Goal: Check status: Check status

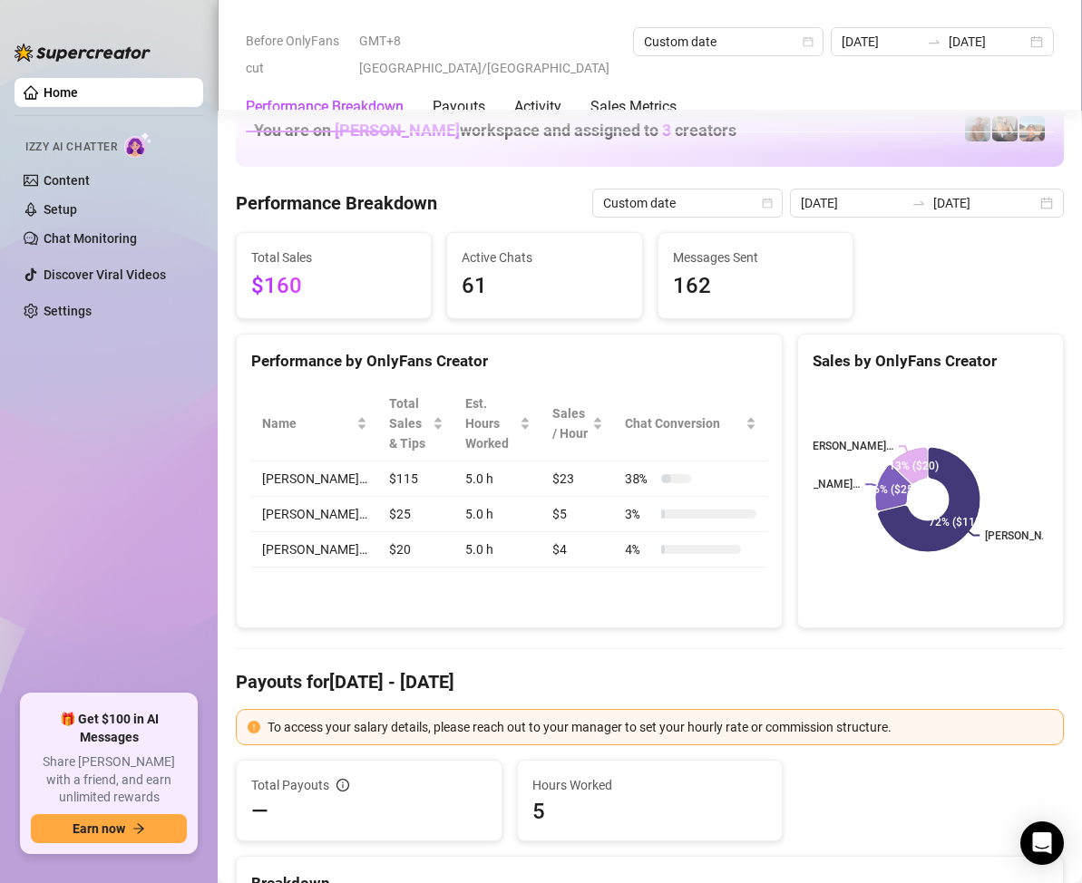
scroll to position [2357, 0]
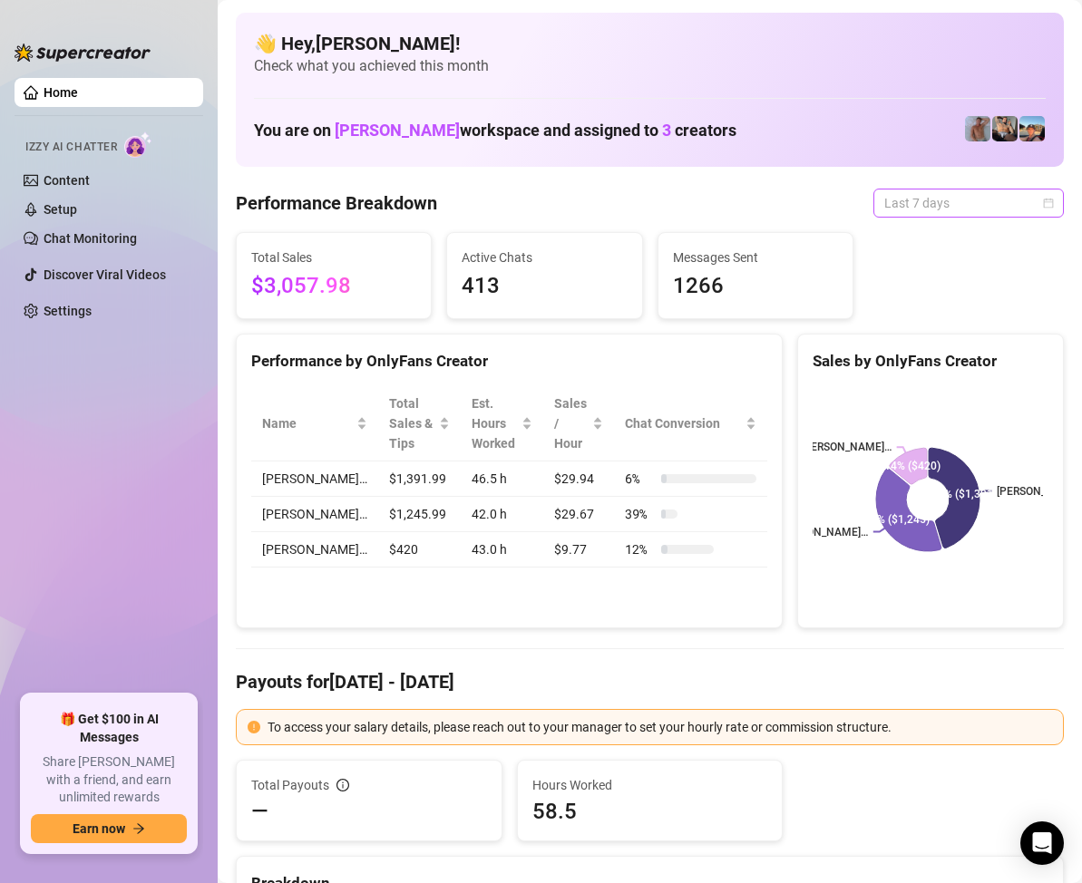
click at [1024, 205] on span "Last 7 days" at bounding box center [968, 202] width 169 height 27
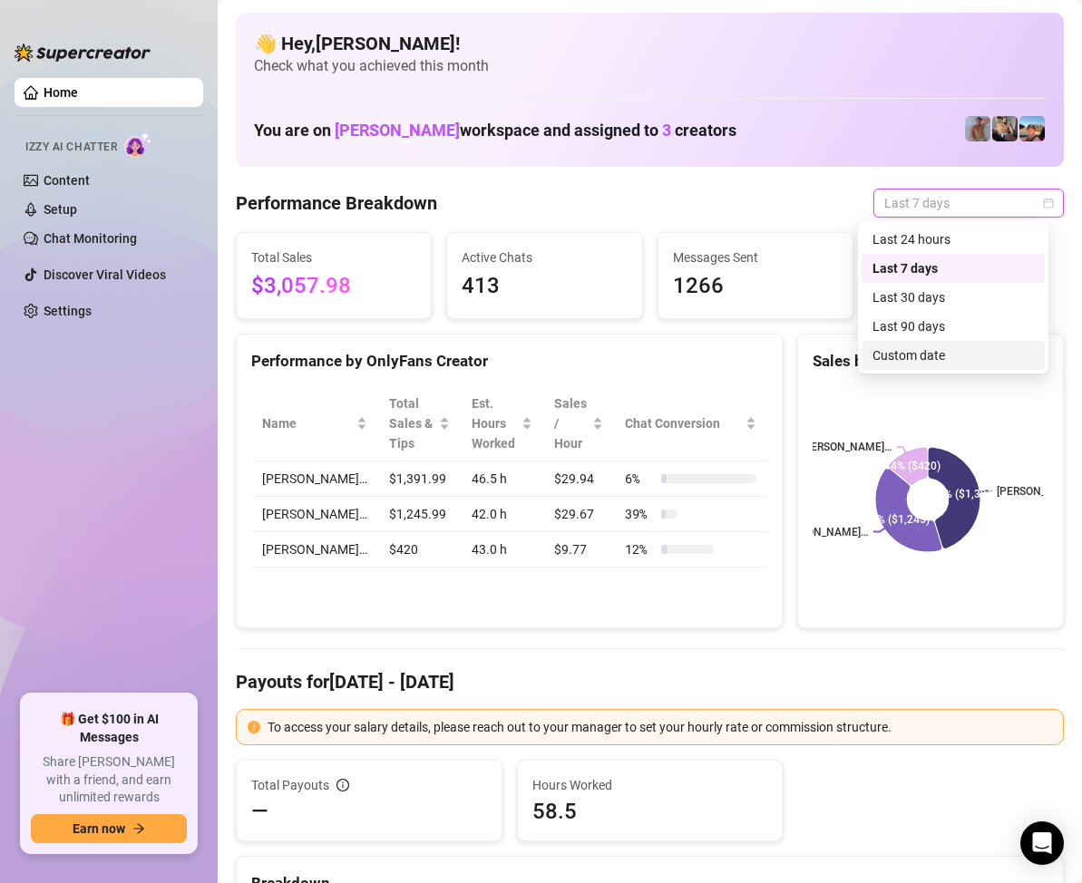
click at [930, 352] on div "Custom date" at bounding box center [952, 355] width 161 height 20
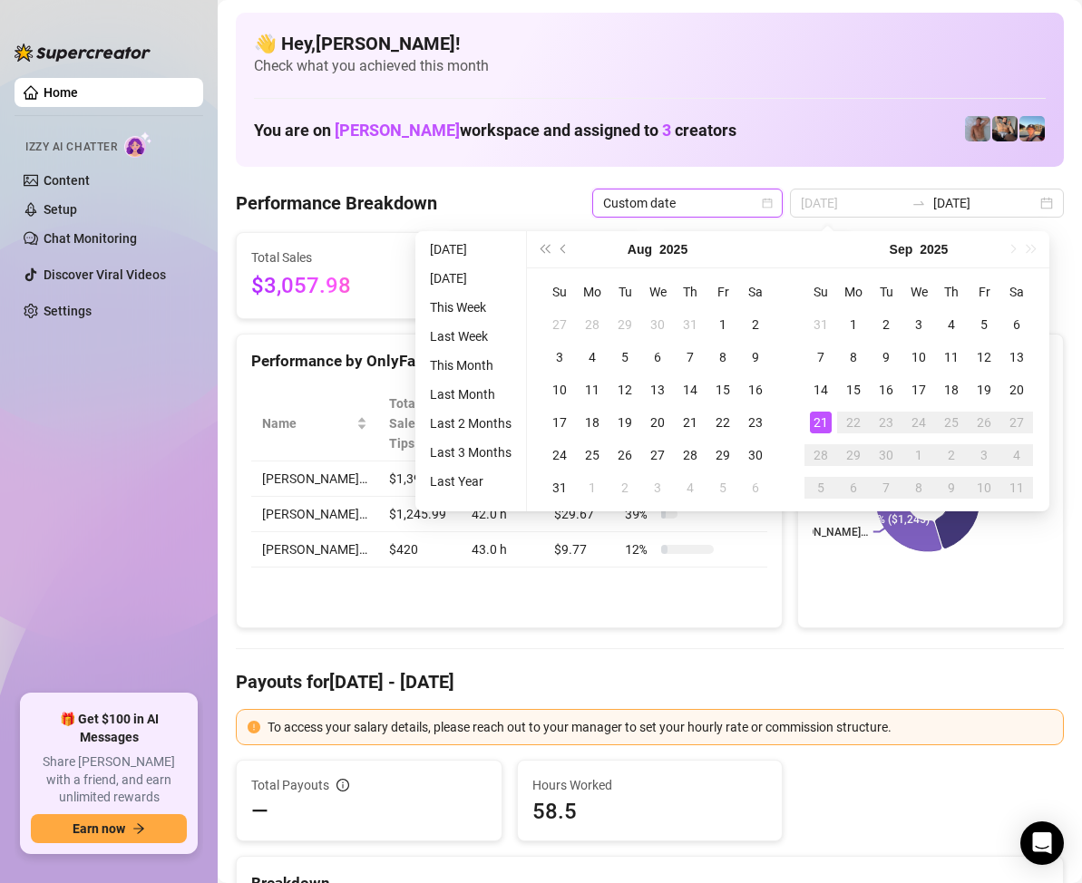
type input "[DATE]"
click at [820, 417] on div "21" at bounding box center [821, 423] width 22 height 22
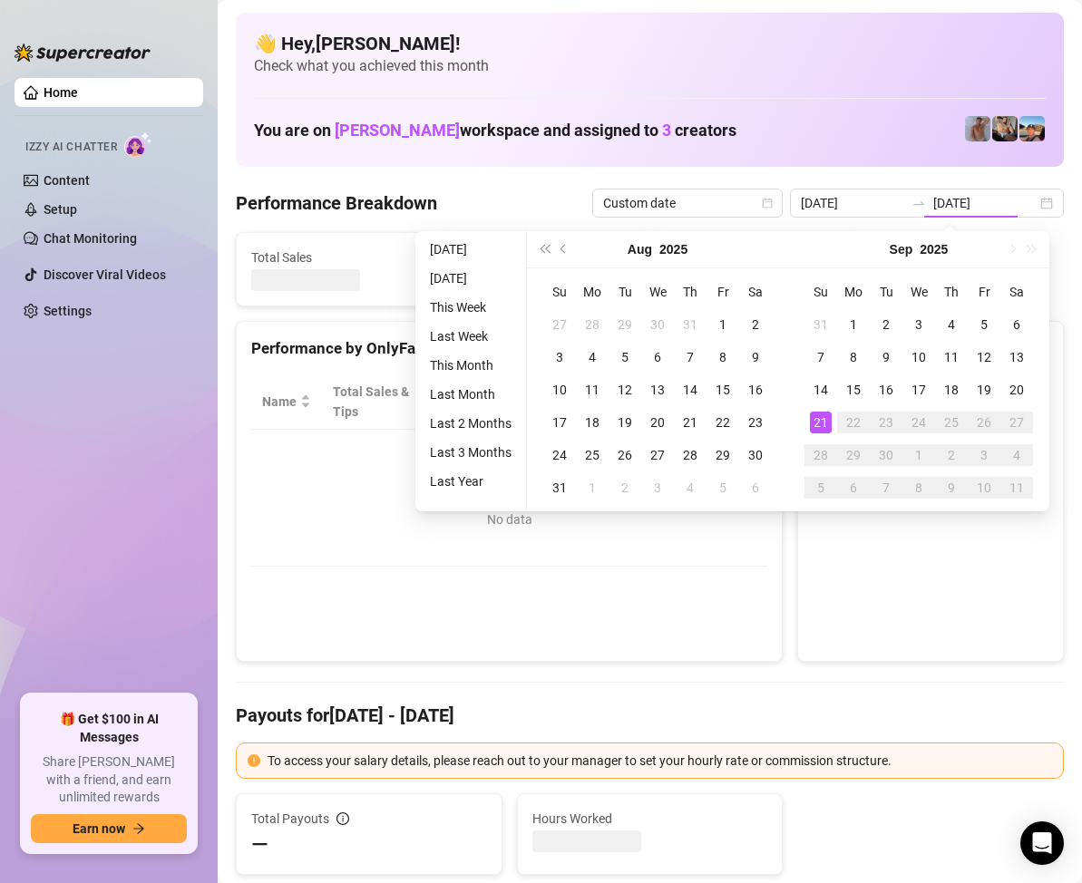
type input "[DATE]"
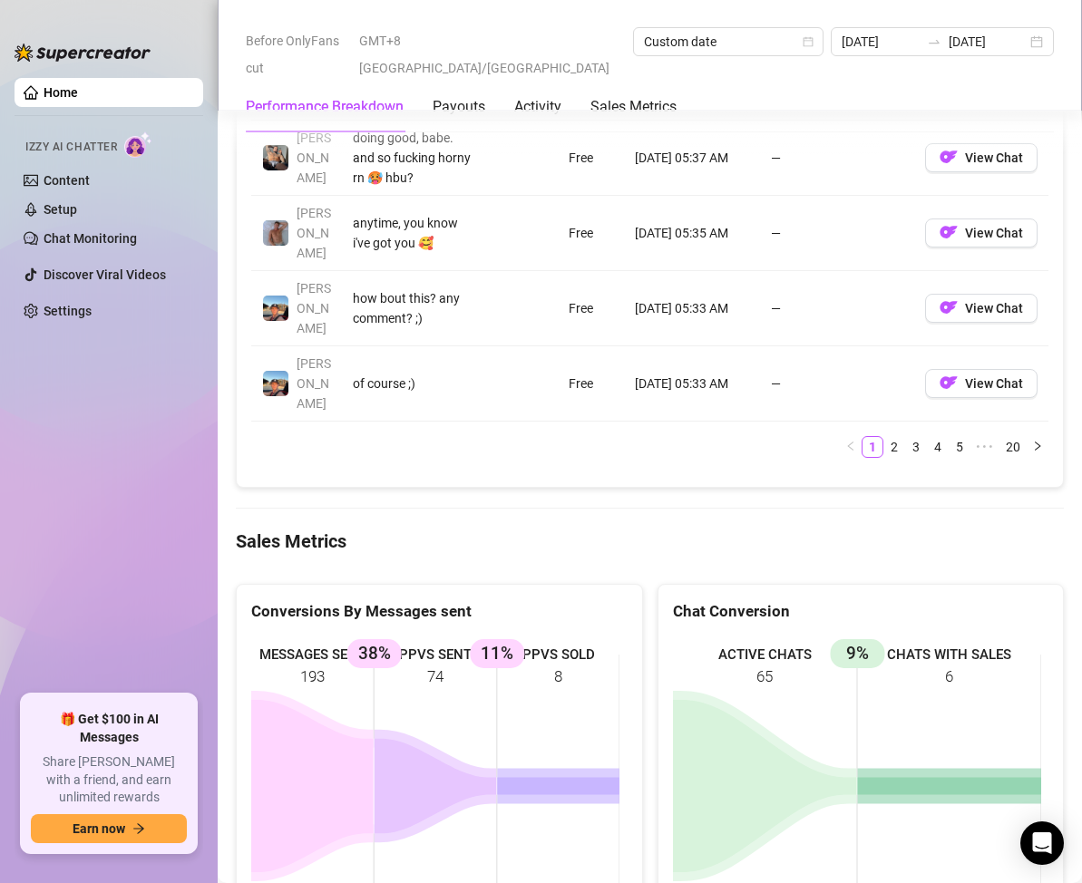
scroll to position [2085, 0]
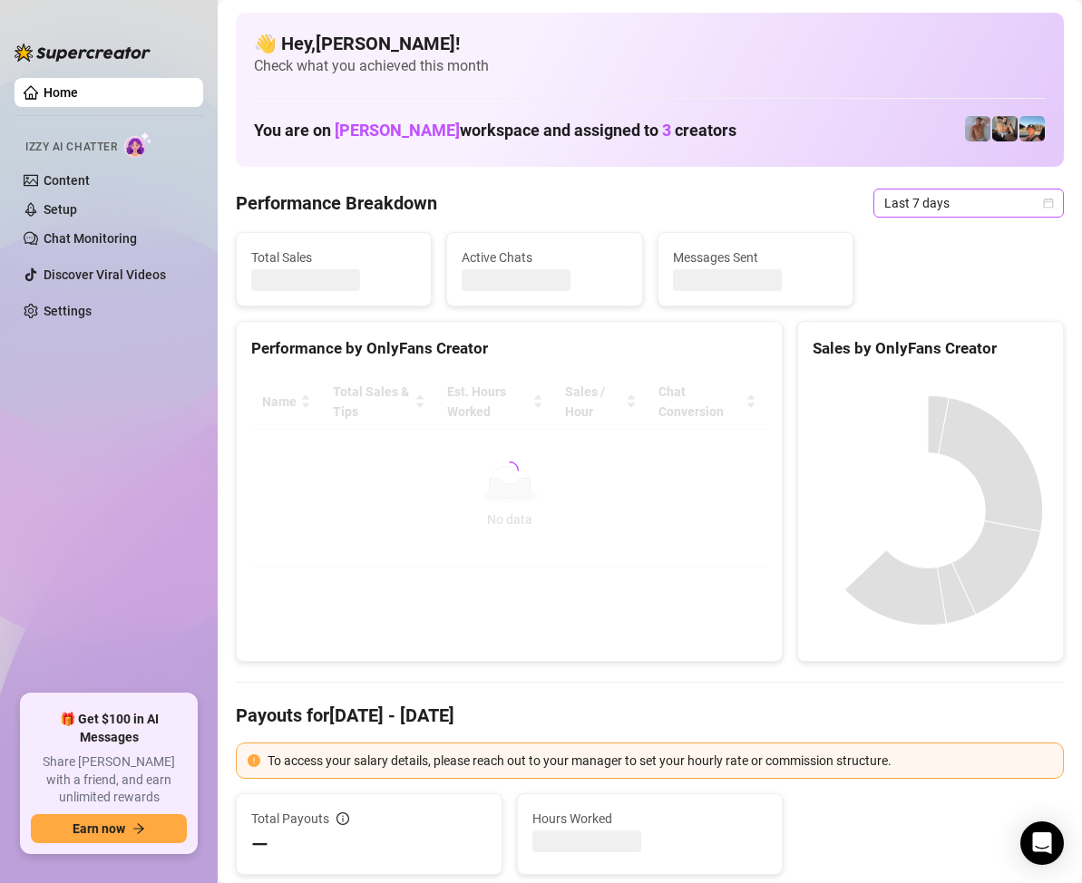
click at [1043, 203] on icon "calendar" at bounding box center [1048, 203] width 11 height 11
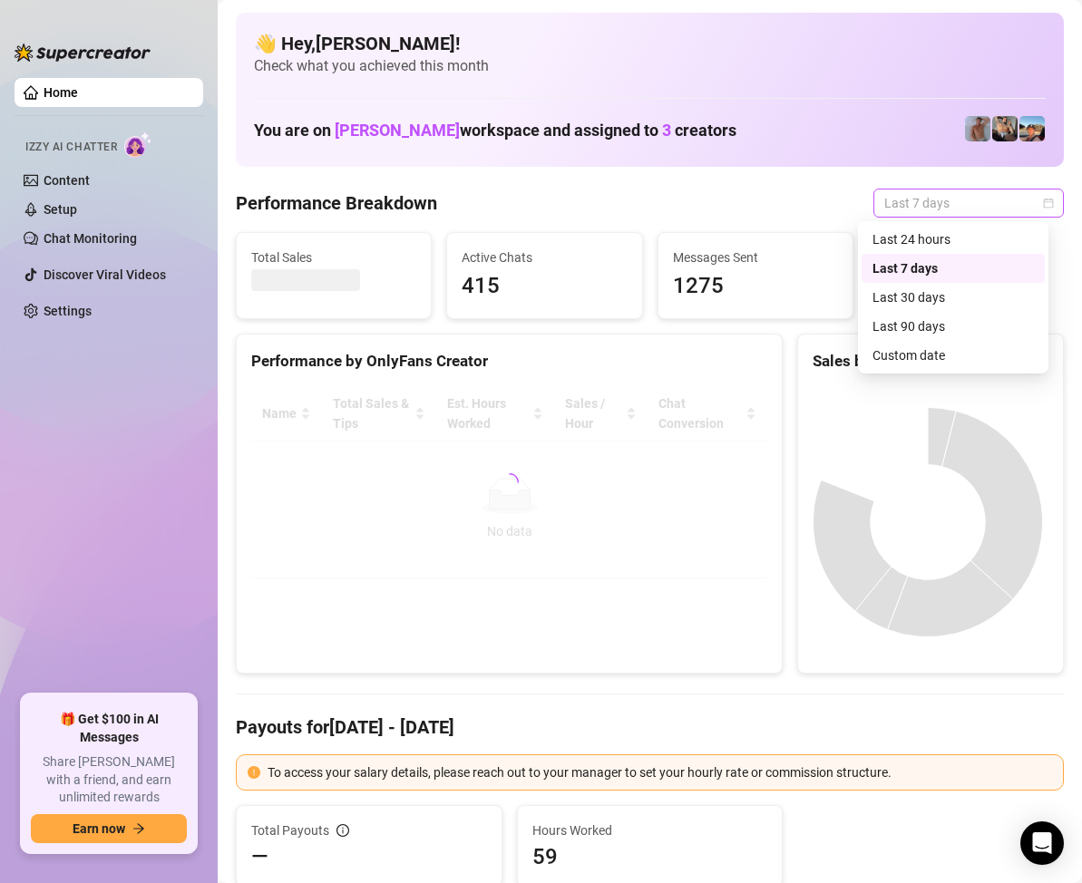
click at [1044, 199] on icon "calendar" at bounding box center [1049, 203] width 10 height 10
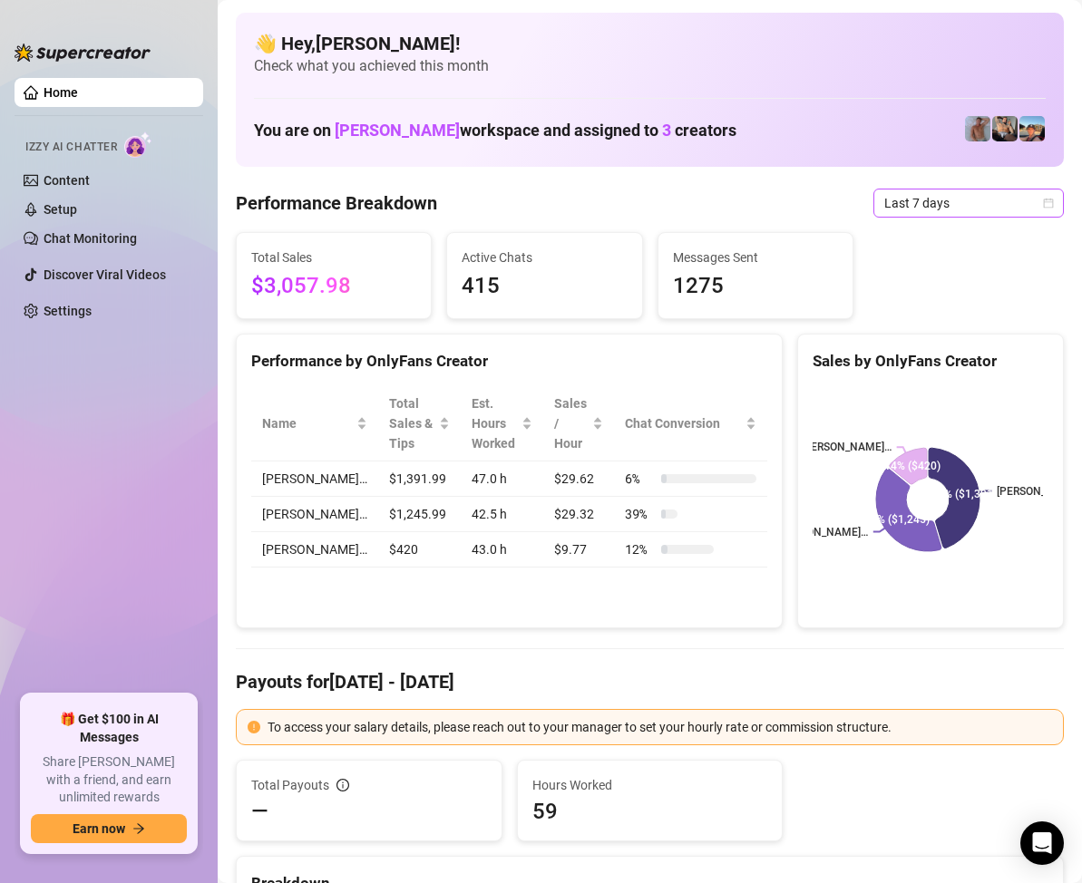
click at [1044, 199] on icon "calendar" at bounding box center [1049, 203] width 10 height 10
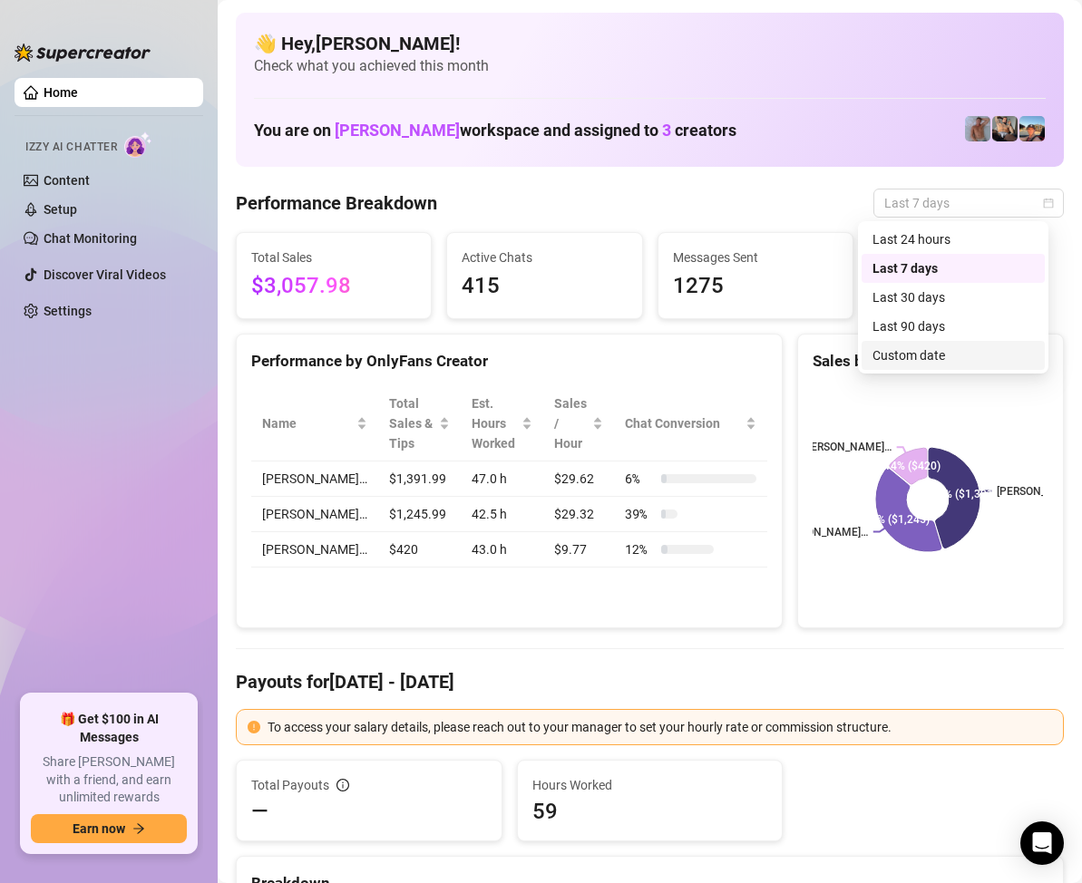
click at [926, 354] on div "Custom date" at bounding box center [952, 355] width 161 height 20
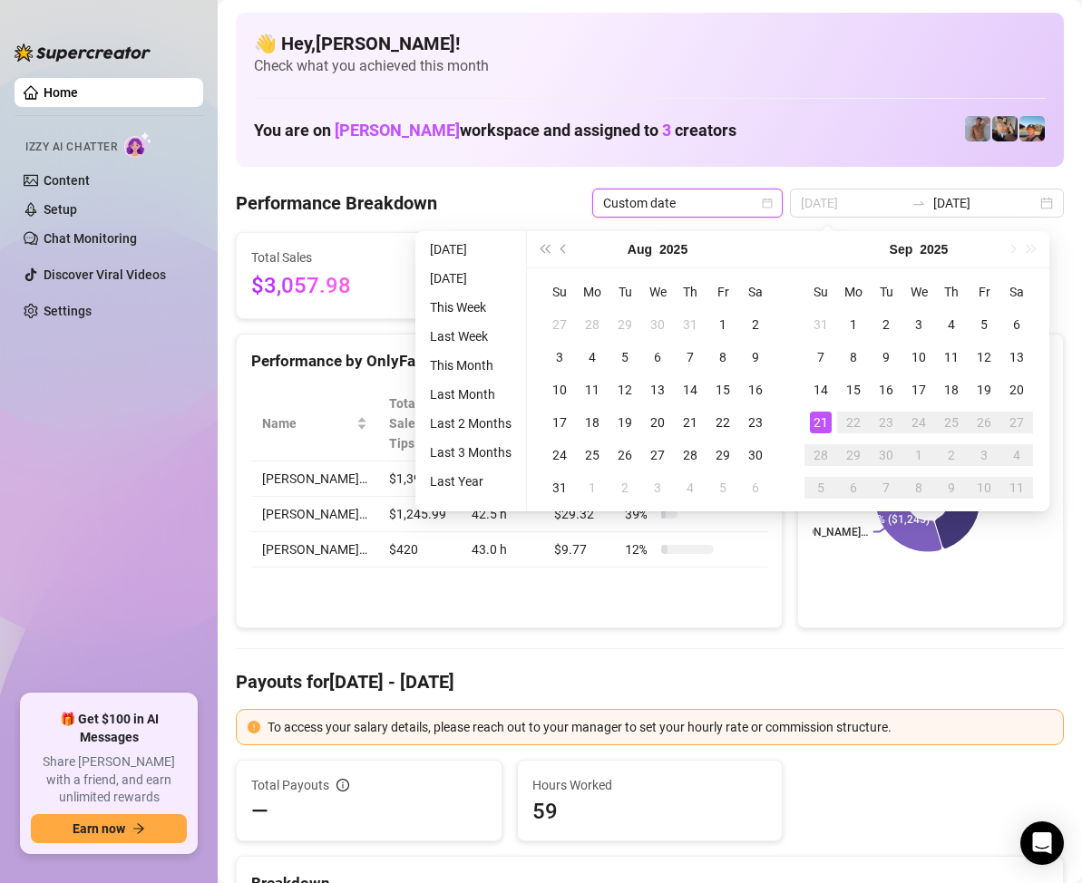
type input "[DATE]"
click at [820, 421] on div "21" at bounding box center [821, 423] width 22 height 22
click at [820, 419] on div "21" at bounding box center [821, 423] width 22 height 22
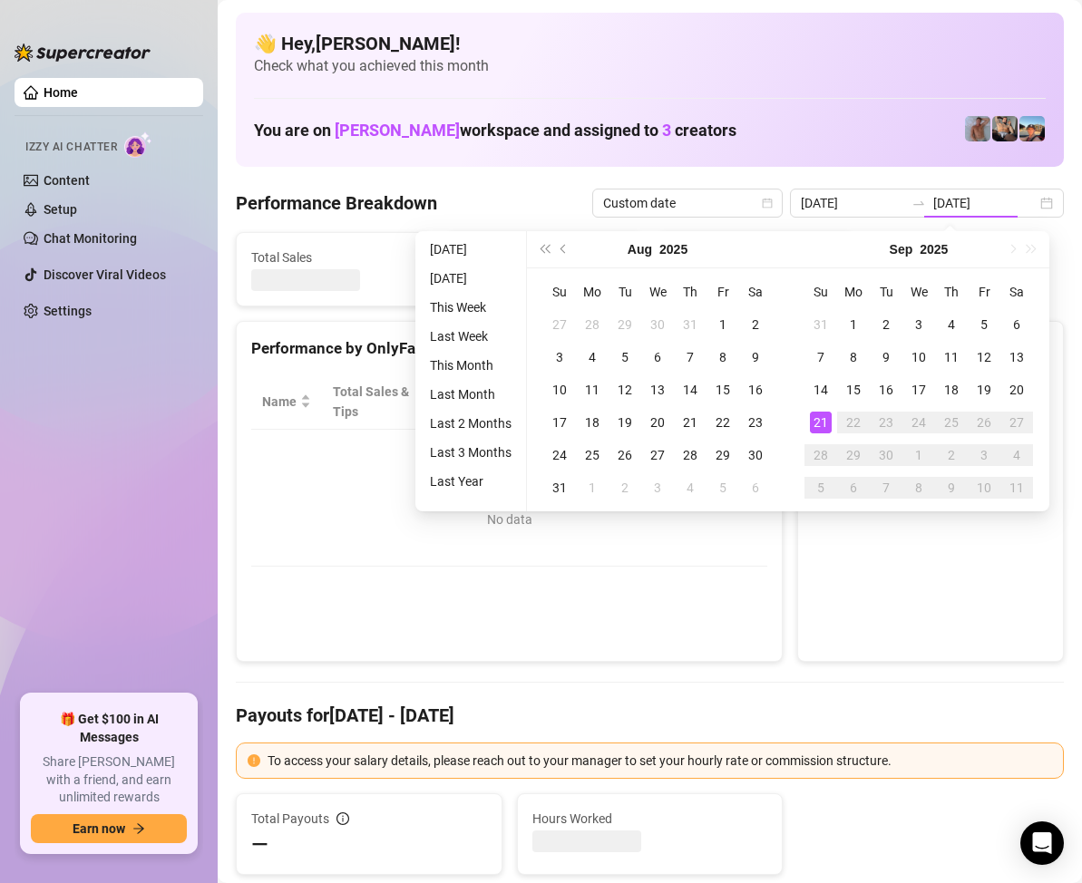
type input "[DATE]"
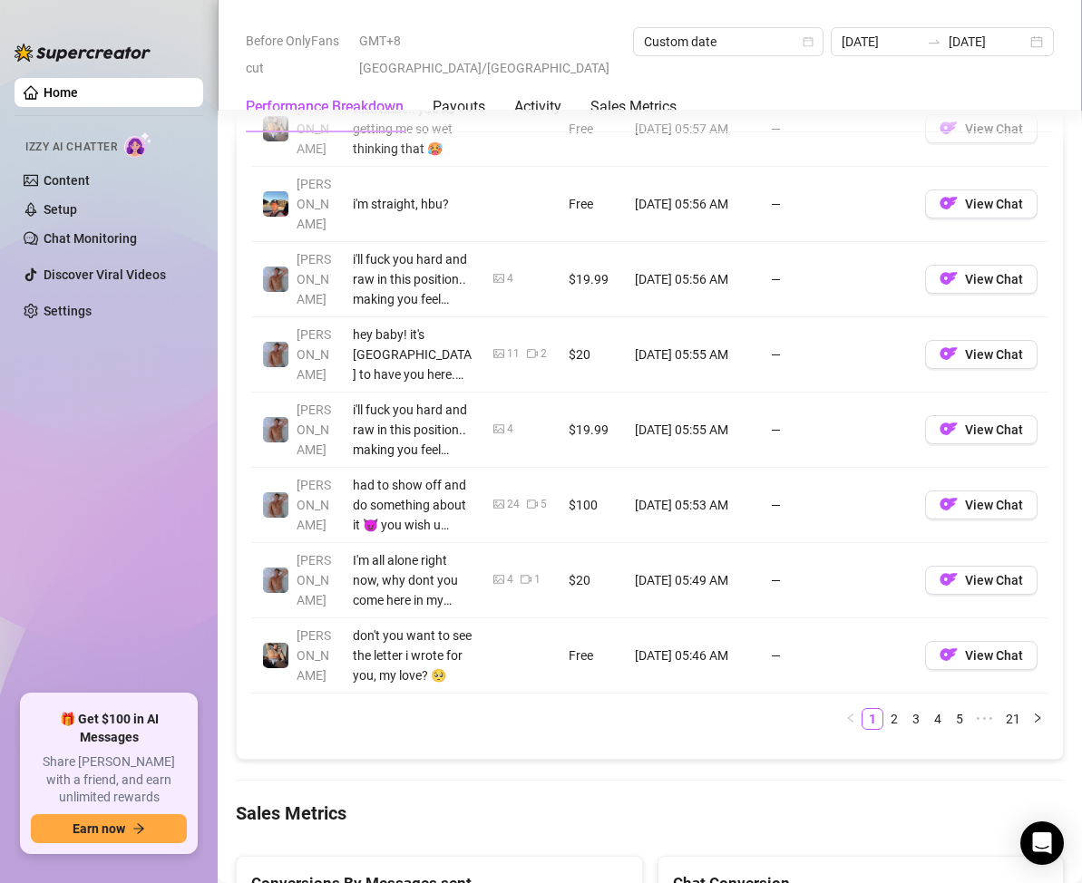
scroll to position [2357, 0]
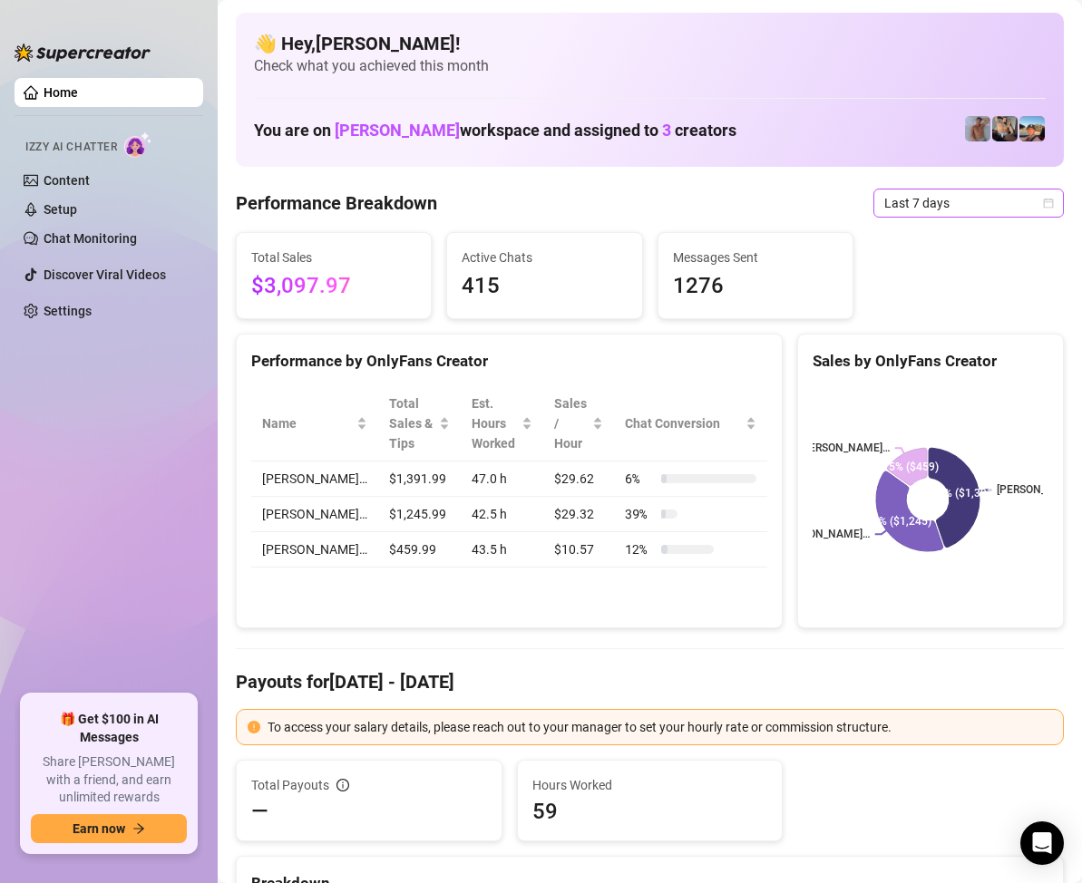
click at [1044, 199] on icon "calendar" at bounding box center [1049, 203] width 10 height 10
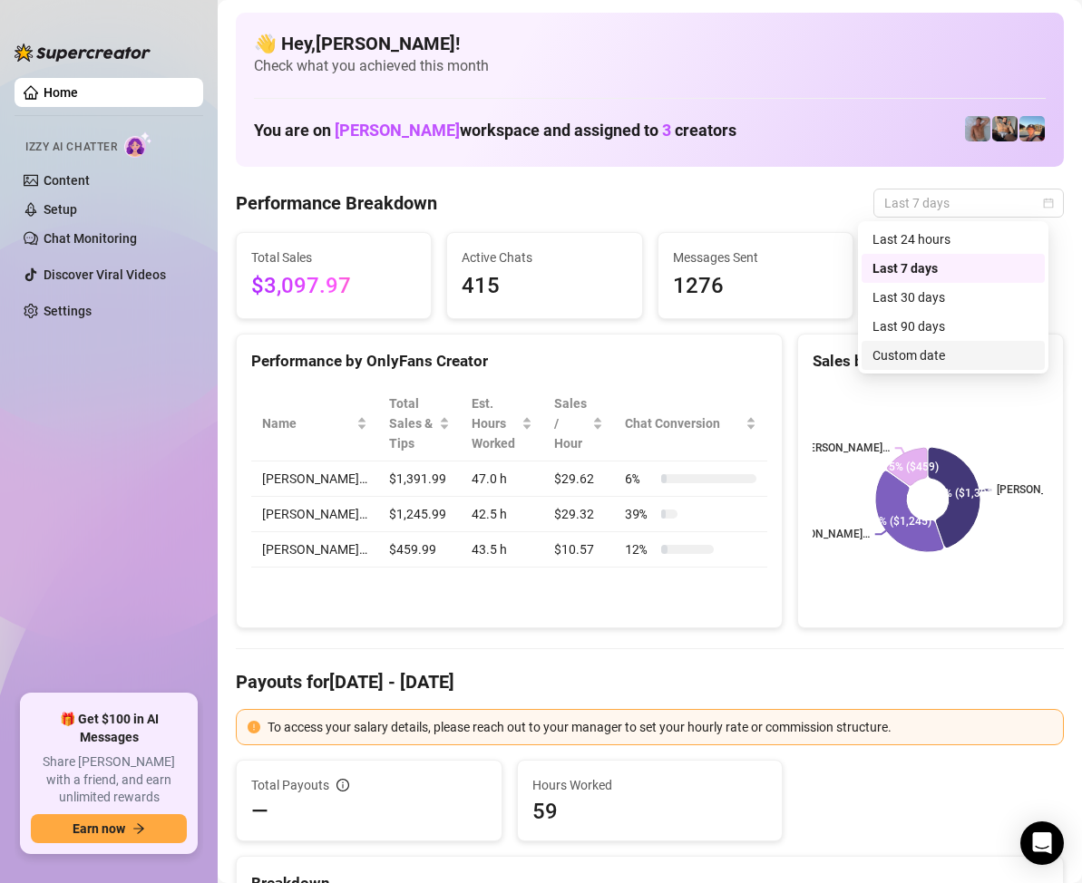
click at [932, 353] on div "Custom date" at bounding box center [952, 355] width 161 height 20
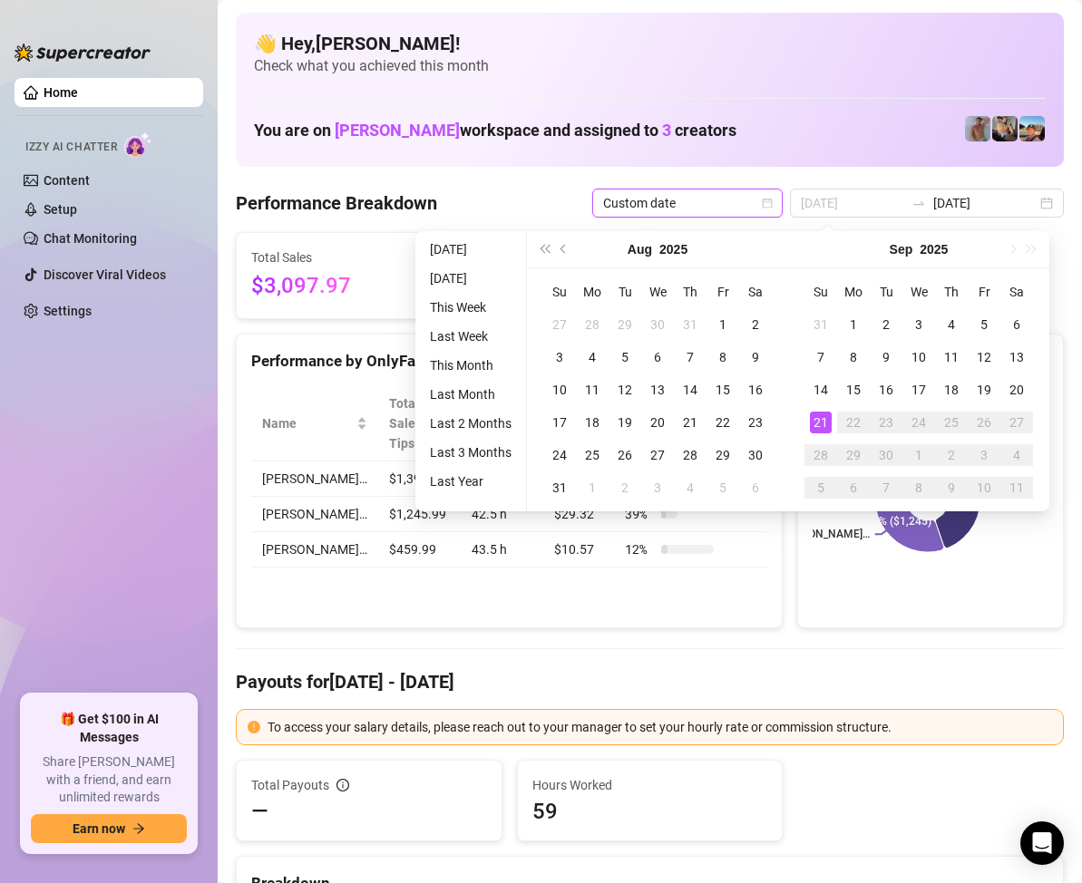
type input "[DATE]"
click at [815, 415] on div "21" at bounding box center [821, 423] width 22 height 22
type input "[DATE]"
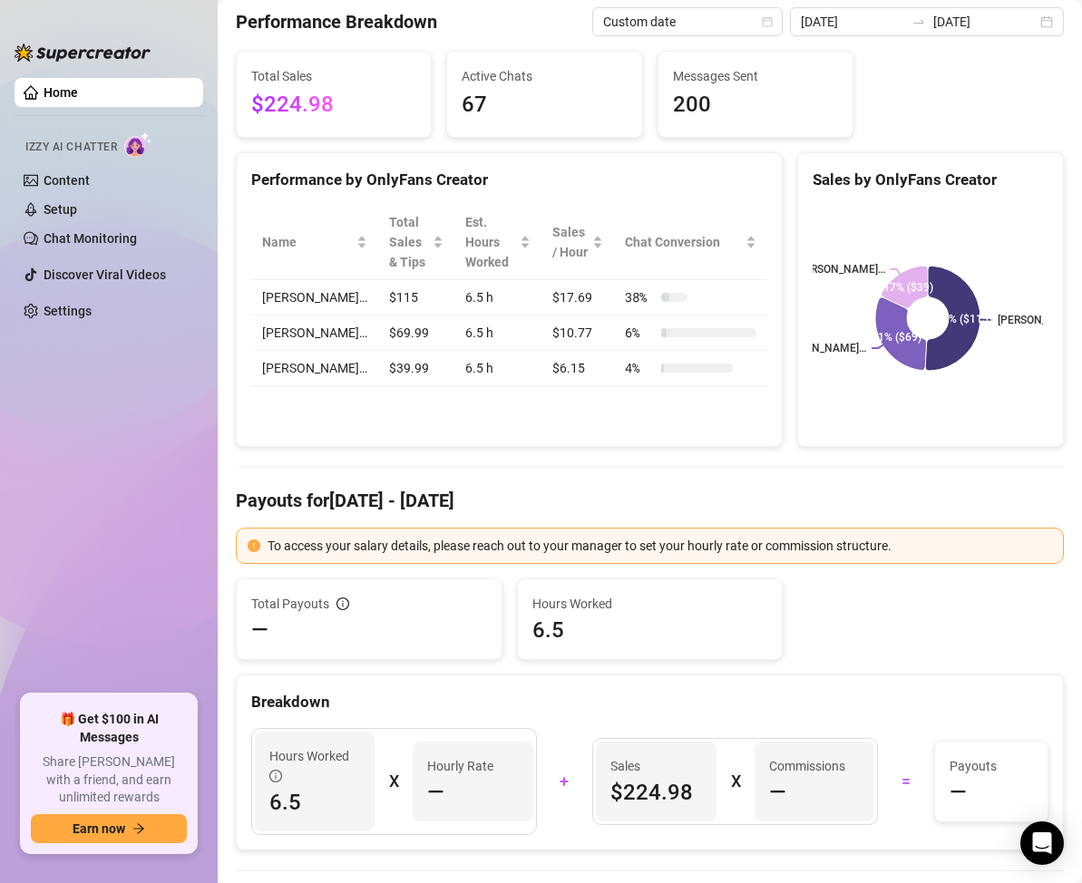
scroll to position [91, 0]
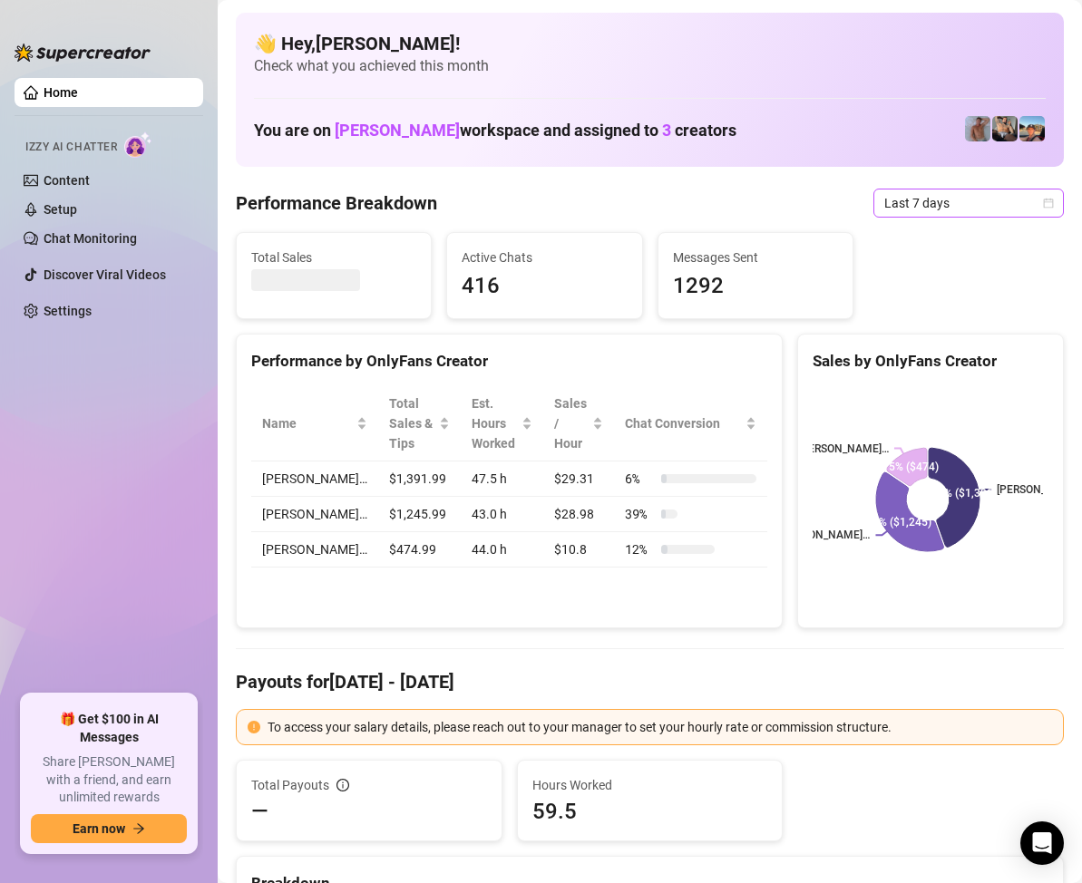
click at [1043, 204] on icon "calendar" at bounding box center [1048, 203] width 11 height 11
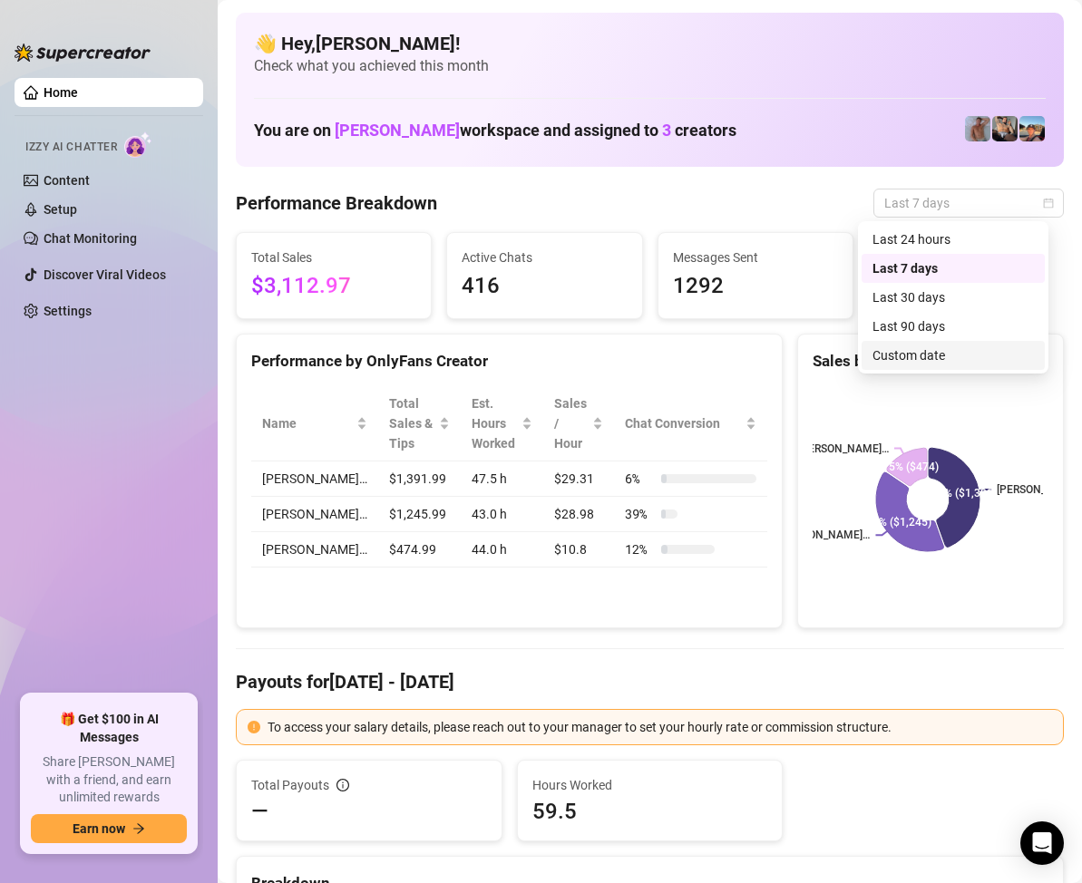
click at [908, 356] on div "Custom date" at bounding box center [952, 355] width 161 height 20
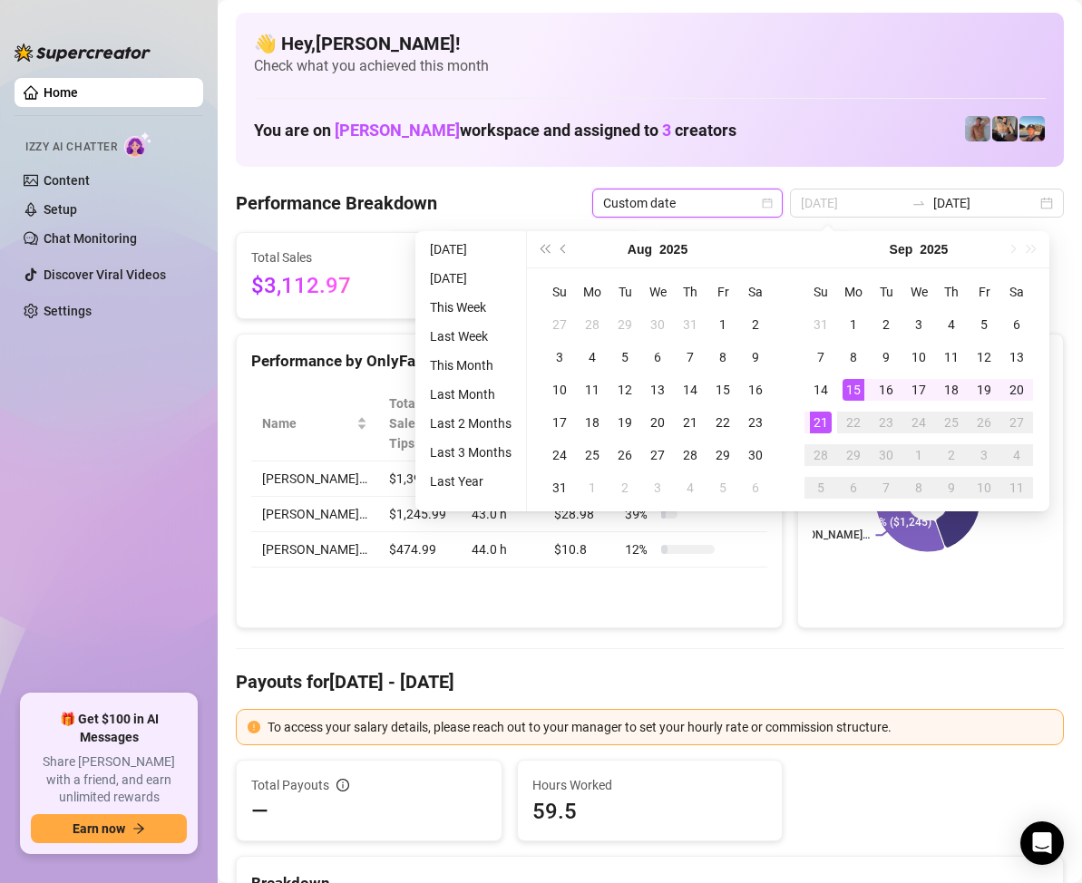
type input "[DATE]"
click at [821, 418] on div "21" at bounding box center [821, 423] width 22 height 22
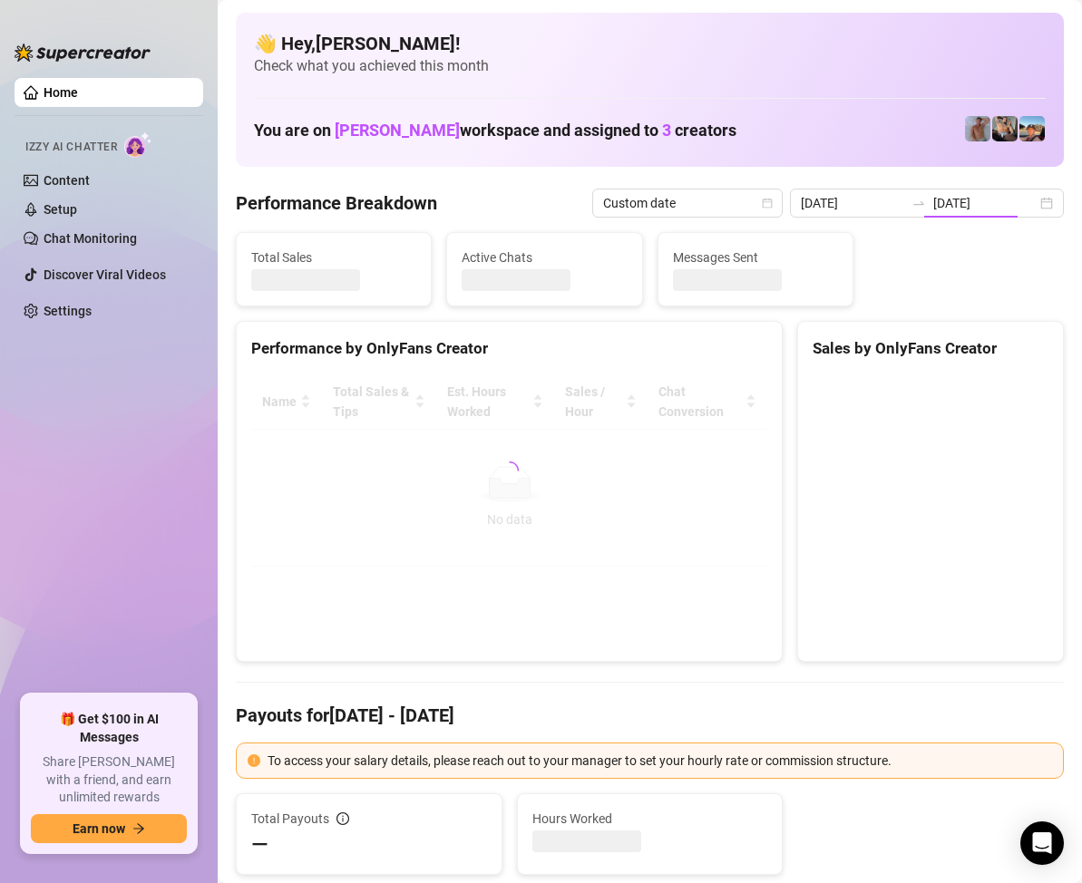
type input "[DATE]"
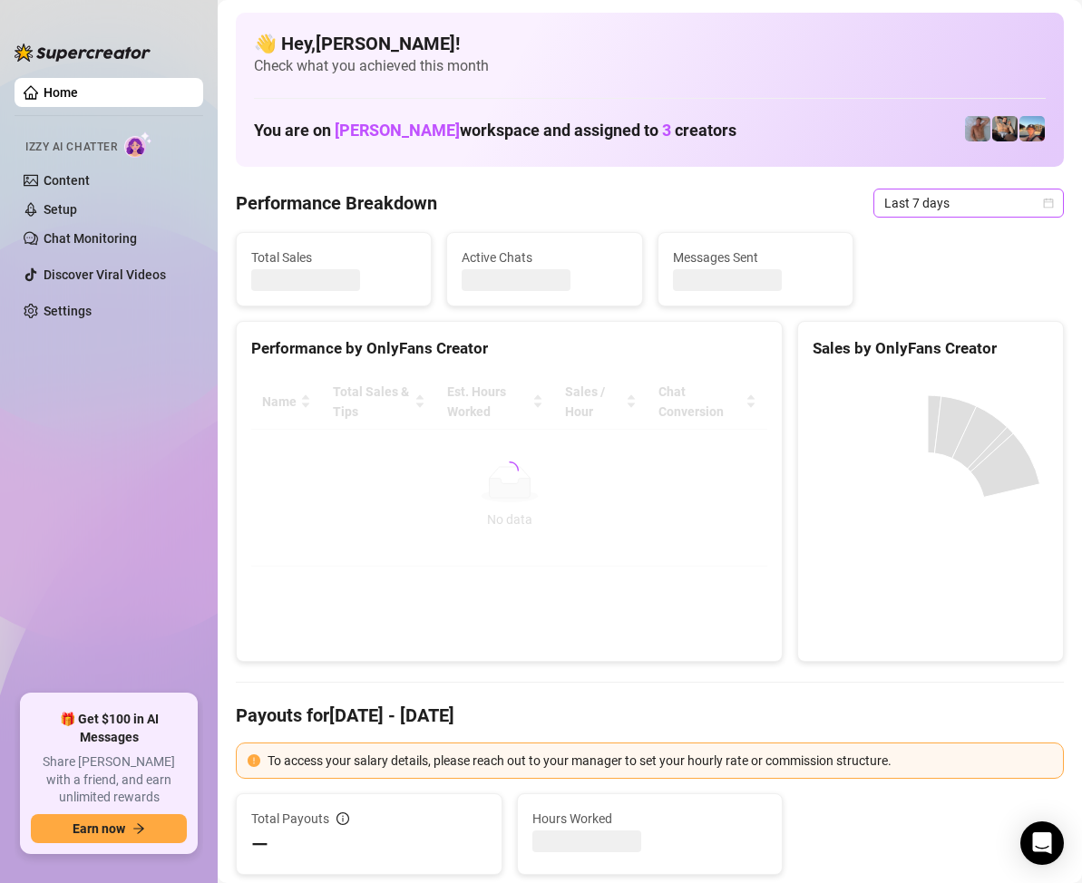
click at [1025, 205] on span "Last 7 days" at bounding box center [968, 202] width 169 height 27
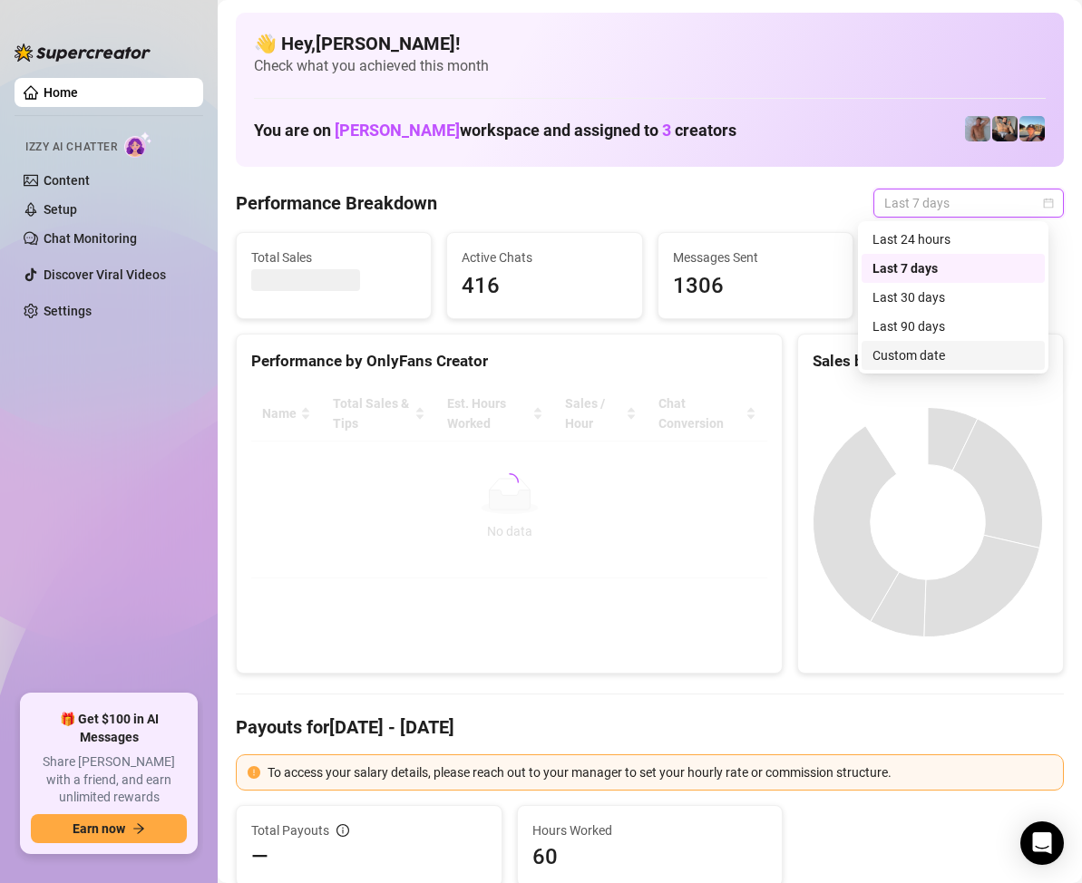
click at [910, 349] on div "Custom date" at bounding box center [952, 355] width 161 height 20
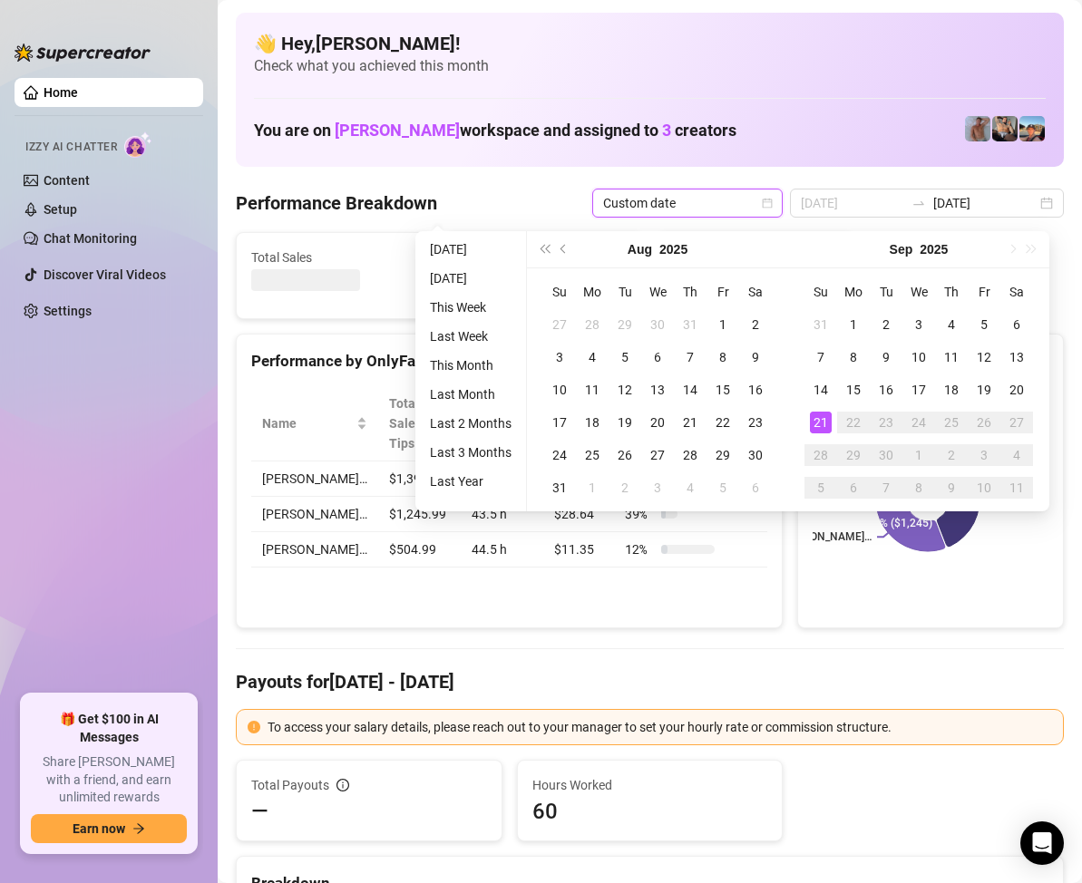
click at [821, 414] on div "21" at bounding box center [821, 423] width 22 height 22
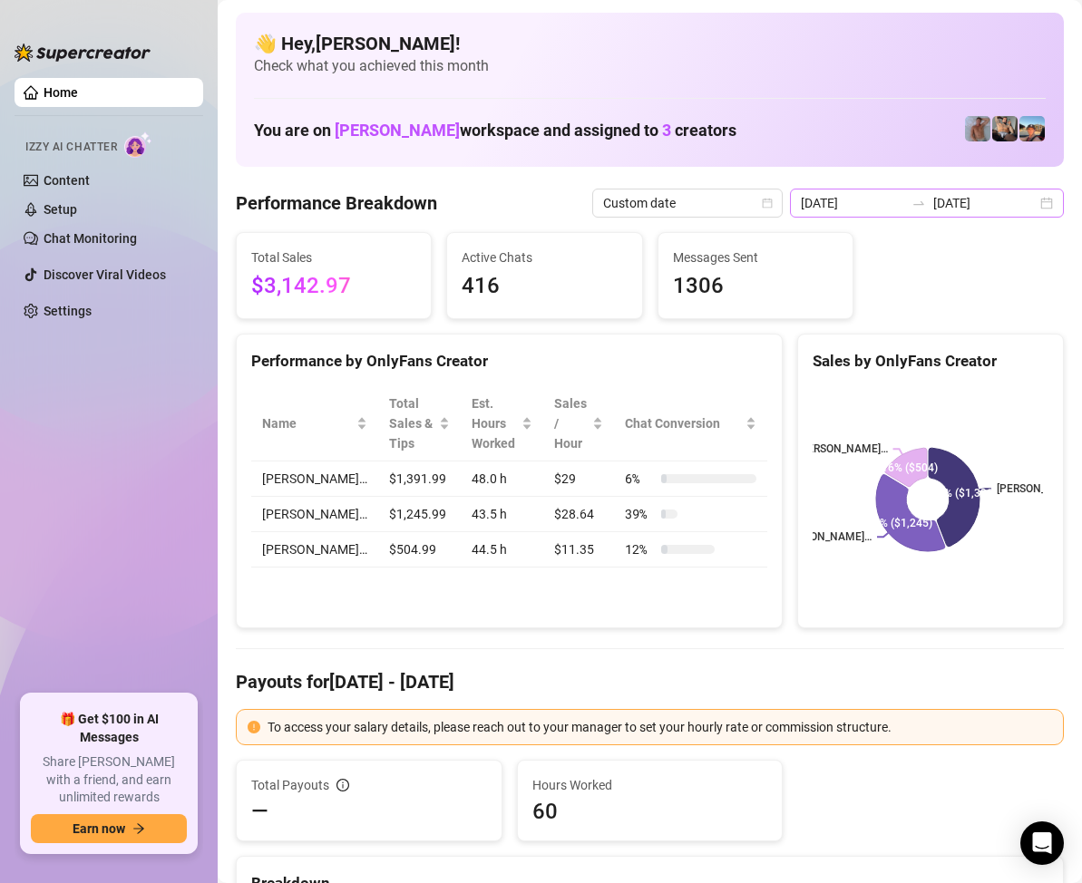
click at [1033, 195] on div "2025-09-14 2025-09-21" at bounding box center [927, 203] width 274 height 29
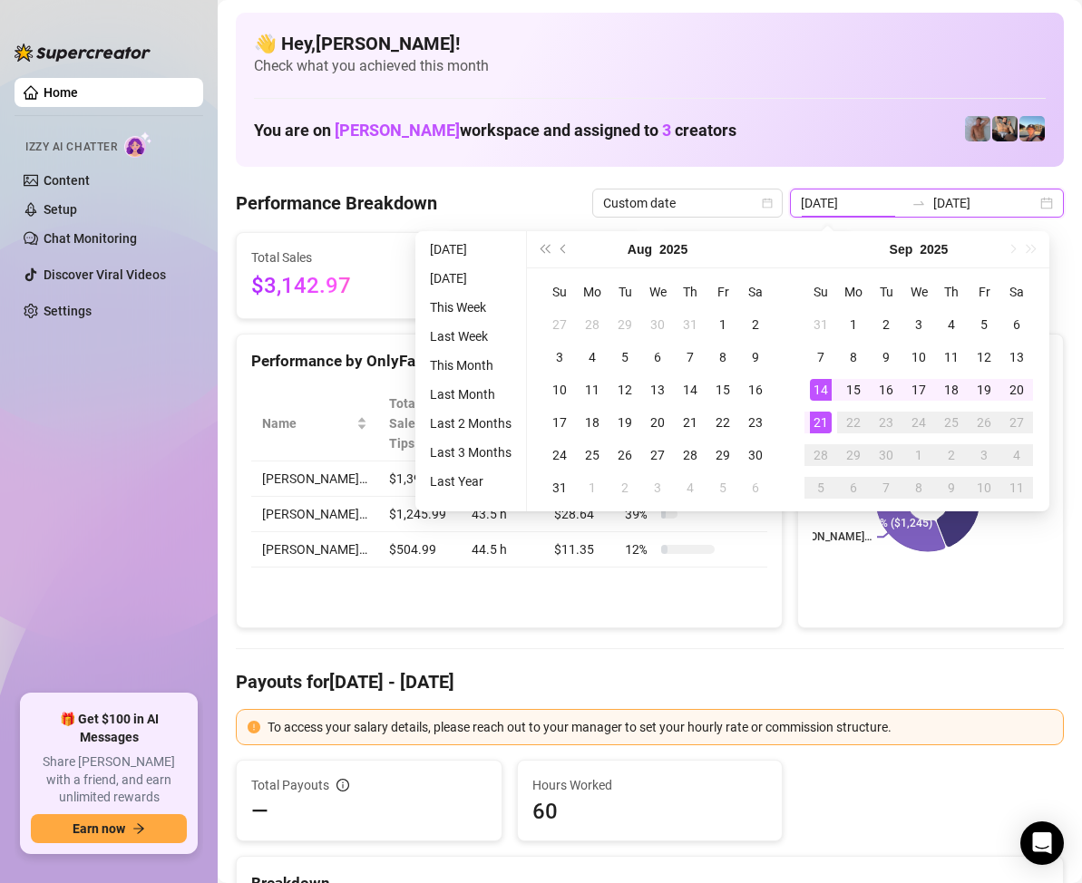
type input "[DATE]"
click at [822, 420] on div "21" at bounding box center [821, 423] width 22 height 22
click at [820, 421] on div "21" at bounding box center [821, 423] width 22 height 22
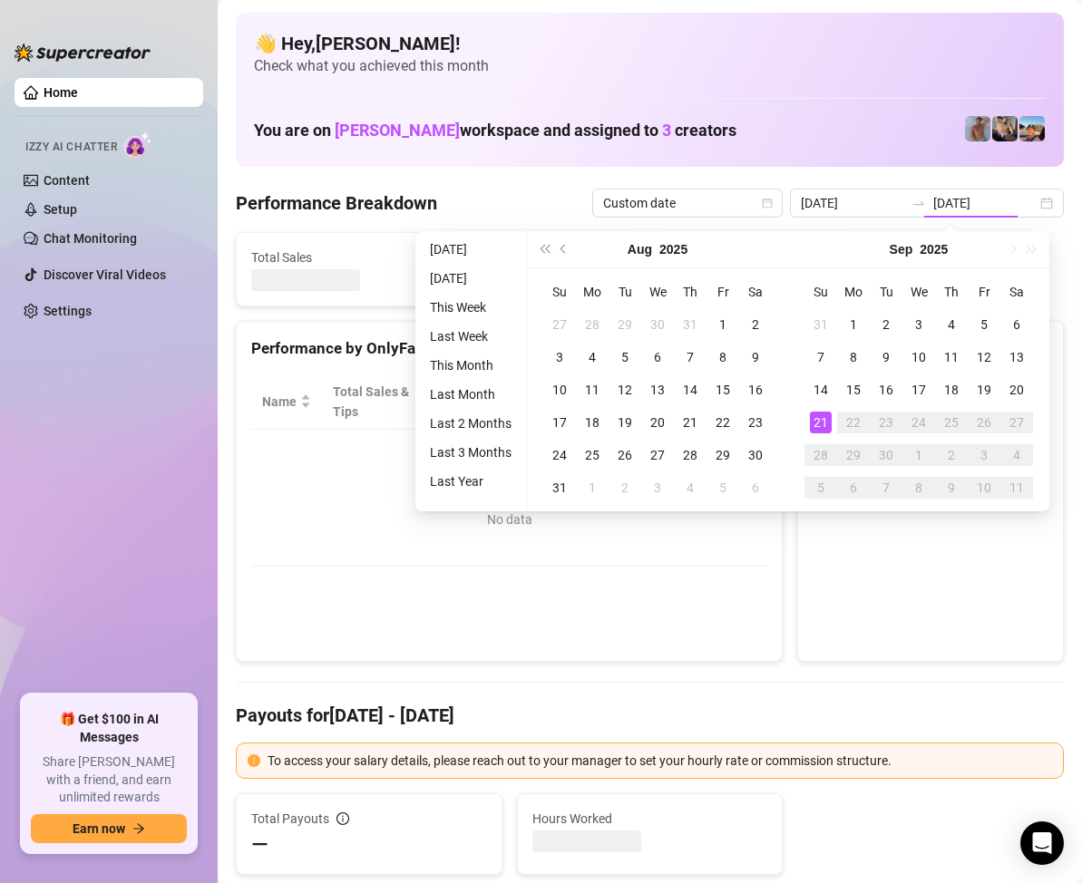
type input "[DATE]"
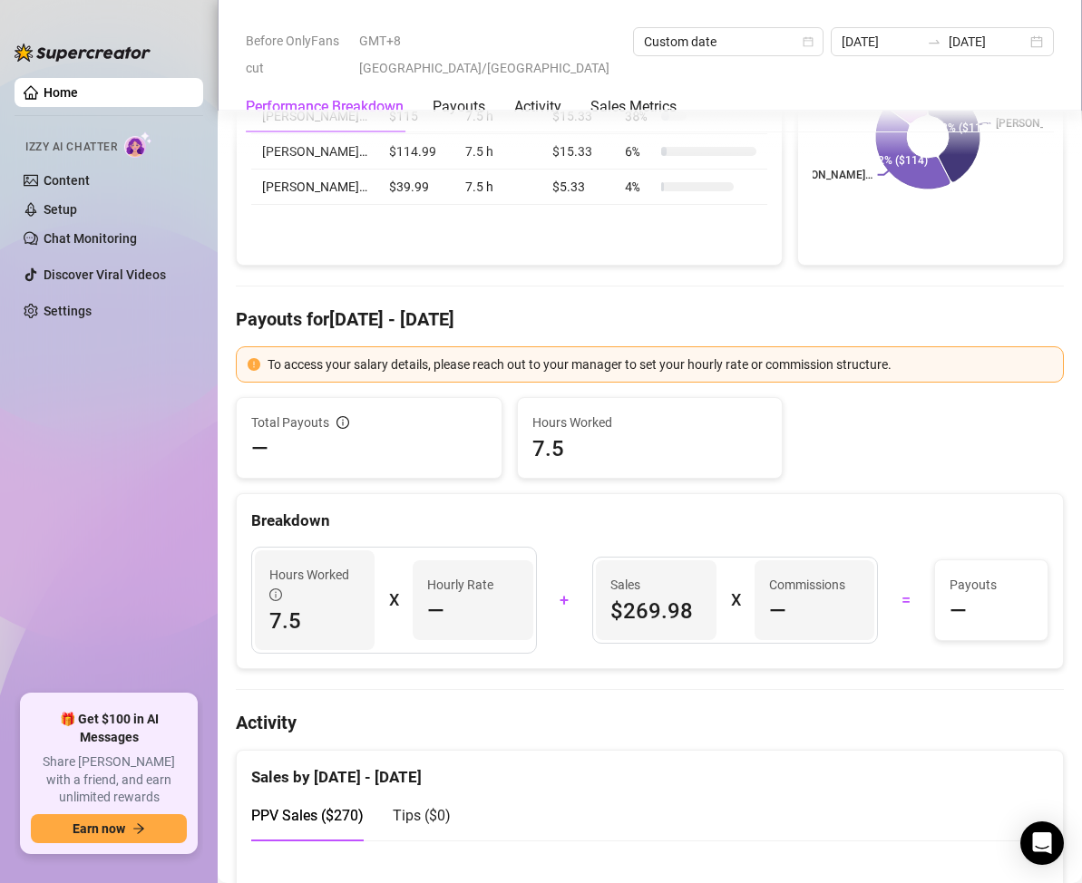
scroll to position [272, 0]
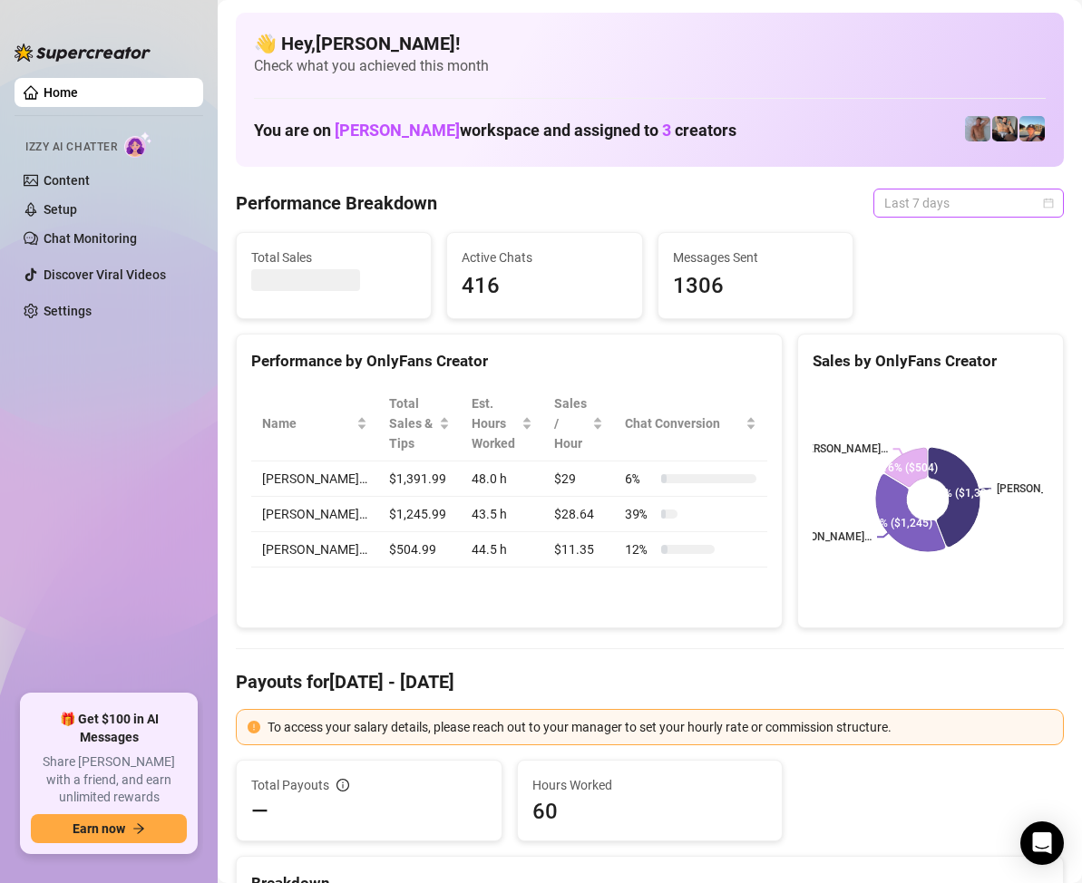
click at [1031, 209] on span "Last 7 days" at bounding box center [968, 202] width 169 height 27
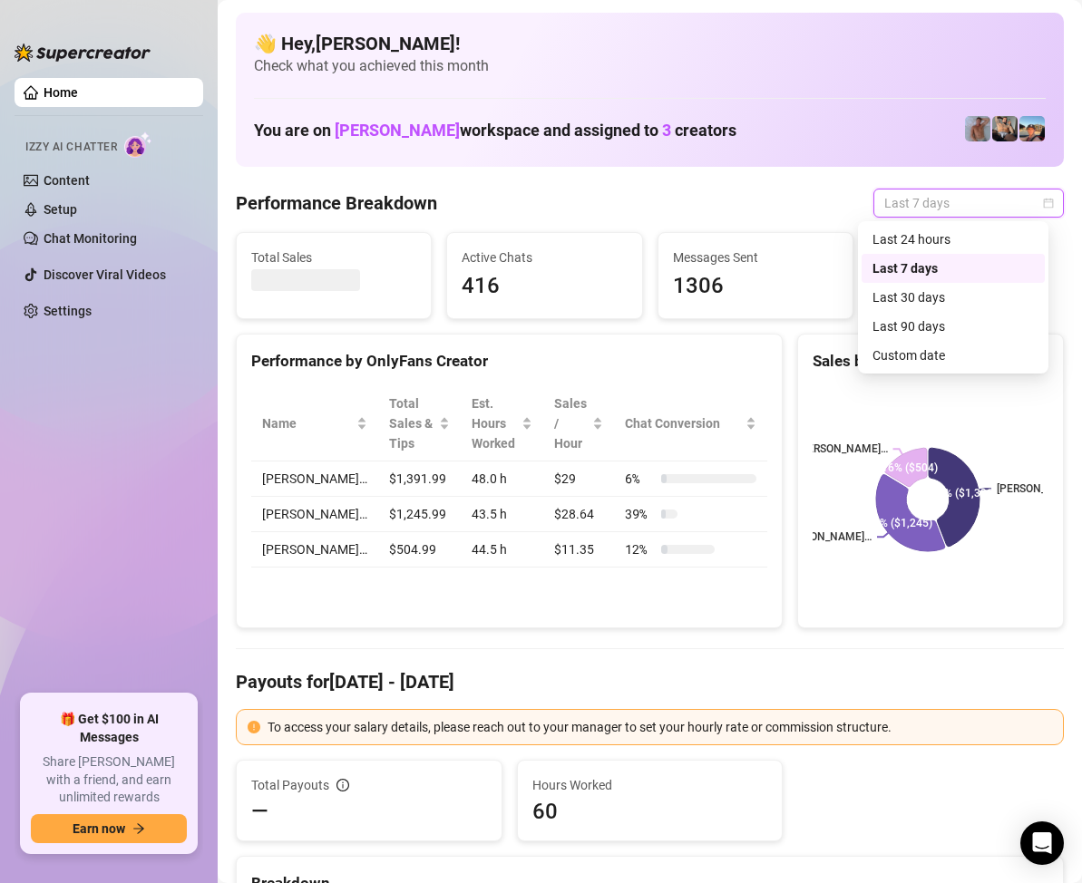
click at [1031, 209] on span "Last 7 days" at bounding box center [968, 202] width 169 height 27
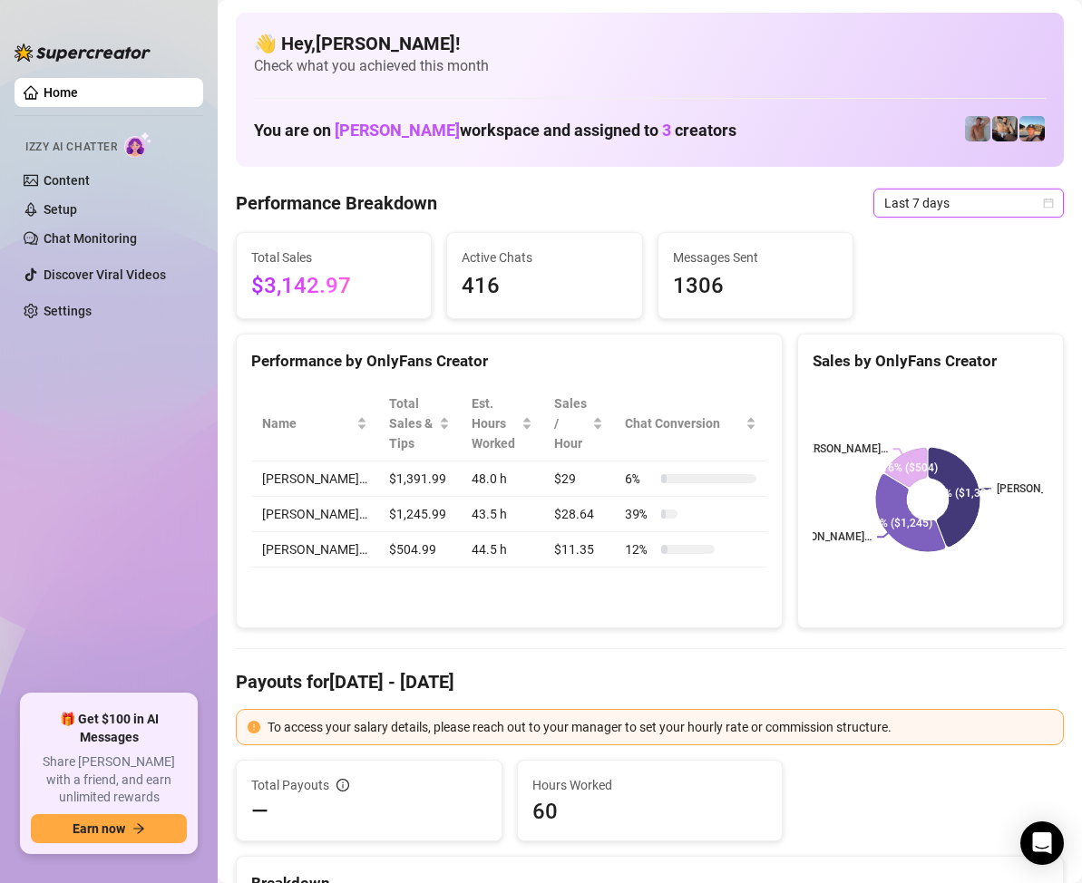
click at [1043, 205] on icon "calendar" at bounding box center [1048, 203] width 11 height 11
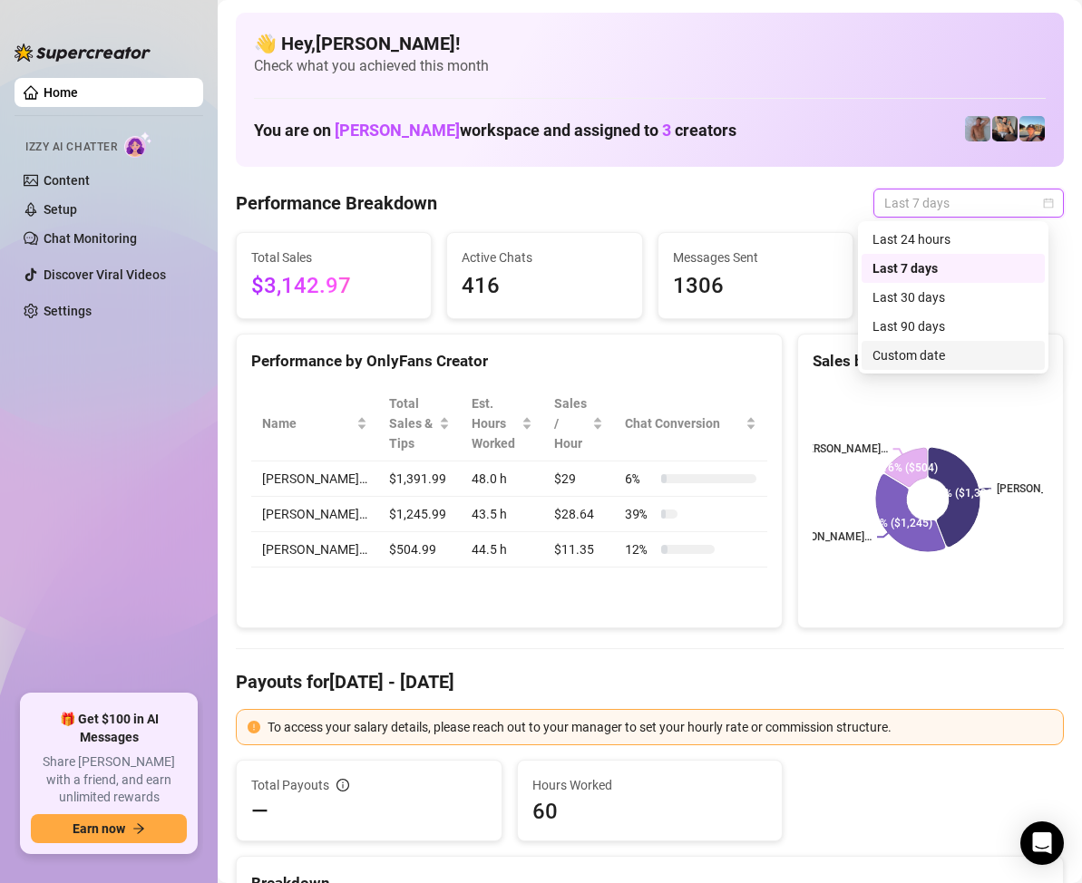
click at [928, 354] on div "Custom date" at bounding box center [952, 355] width 161 height 20
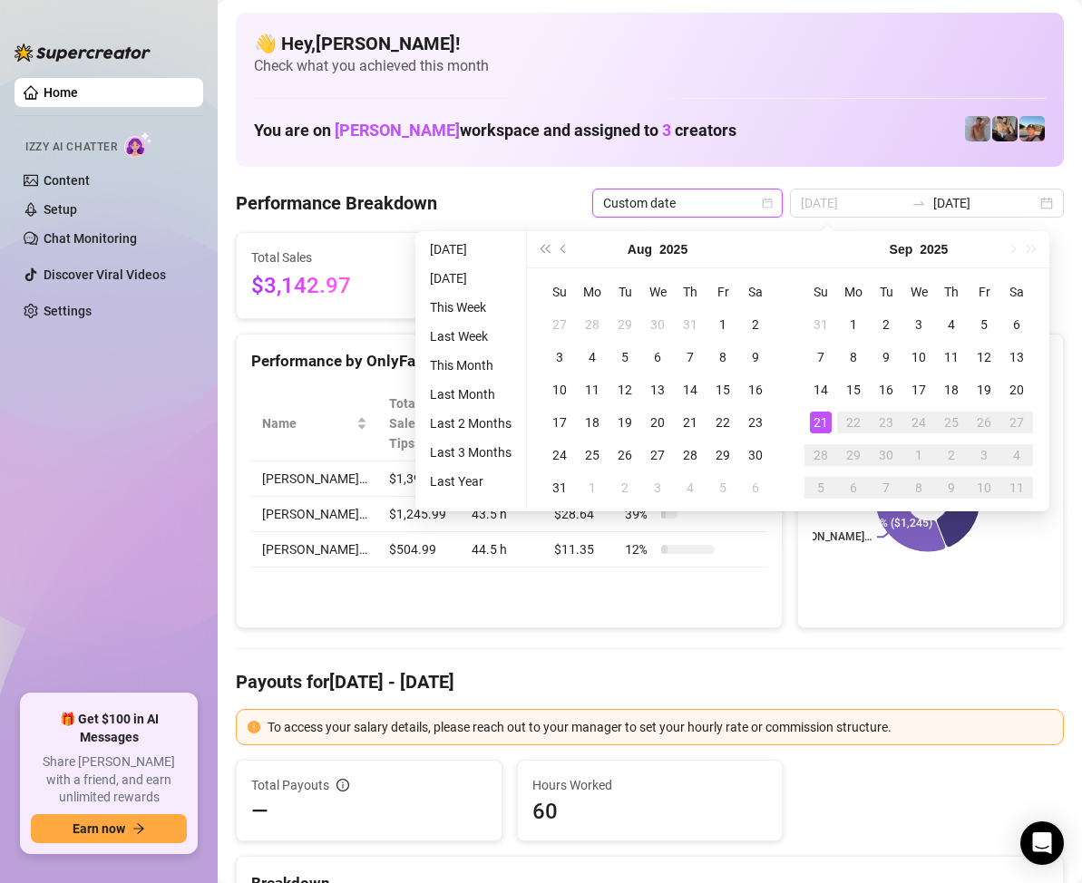
type input "[DATE]"
click at [819, 423] on div "21" at bounding box center [821, 423] width 22 height 22
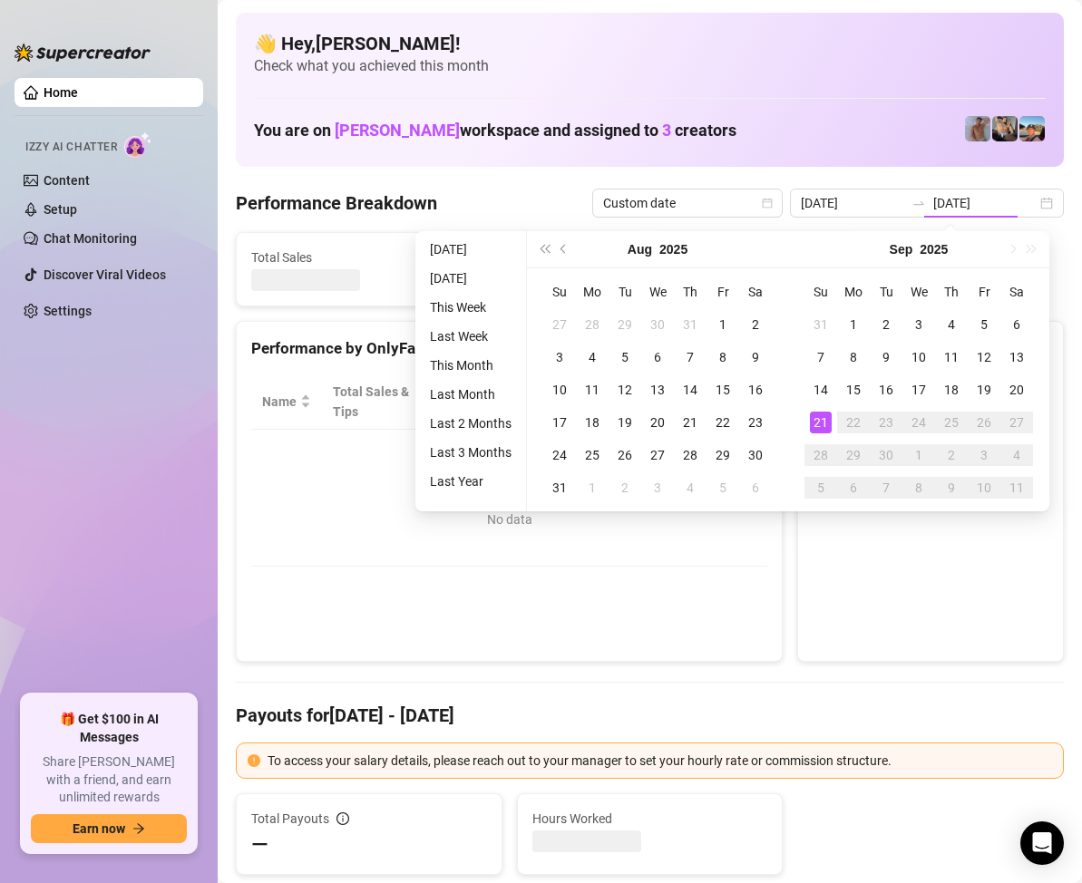
type input "[DATE]"
